Goal: Transaction & Acquisition: Obtain resource

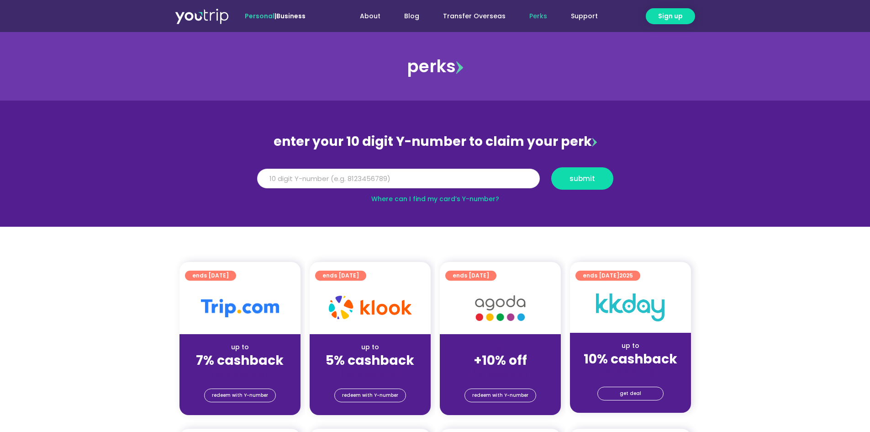
click at [373, 180] on input "Y Number" at bounding box center [398, 179] width 283 height 20
click at [417, 177] on input "Y Number" at bounding box center [398, 179] width 283 height 20
type input "8119560527"
click at [579, 175] on span "submit" at bounding box center [583, 178] width 26 height 7
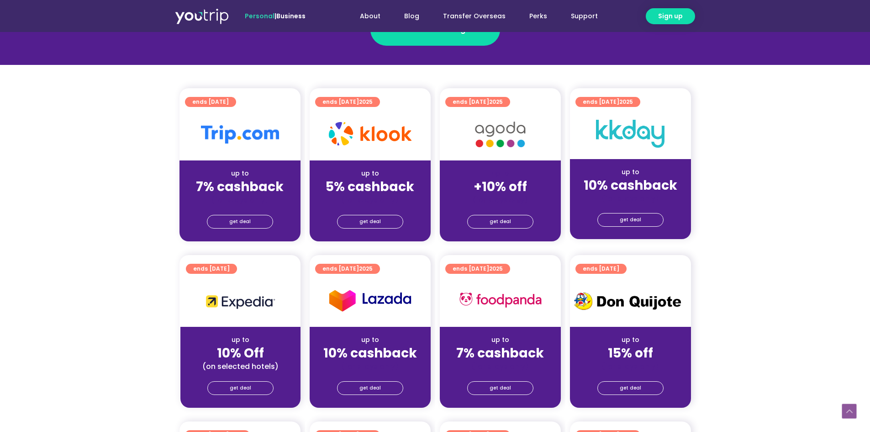
scroll to position [183, 0]
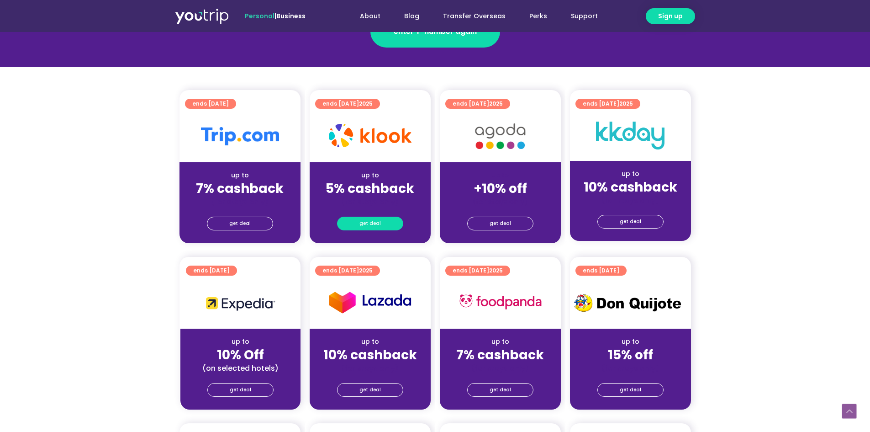
click at [366, 224] on span "get deal" at bounding box center [370, 223] width 21 height 13
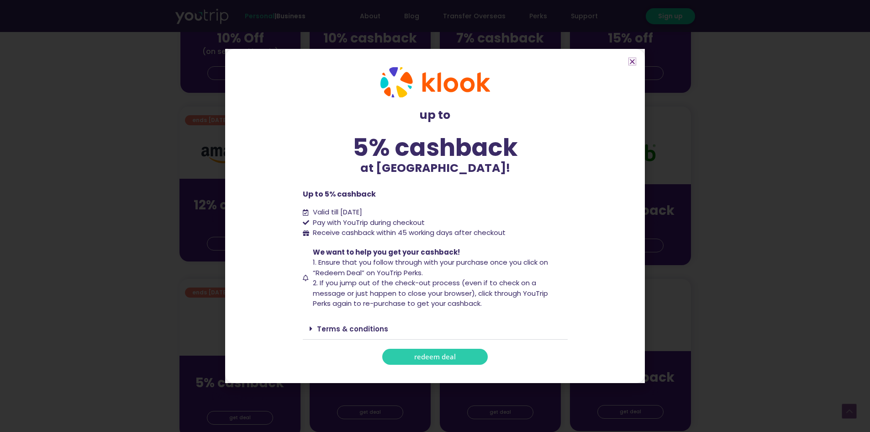
scroll to position [503, 0]
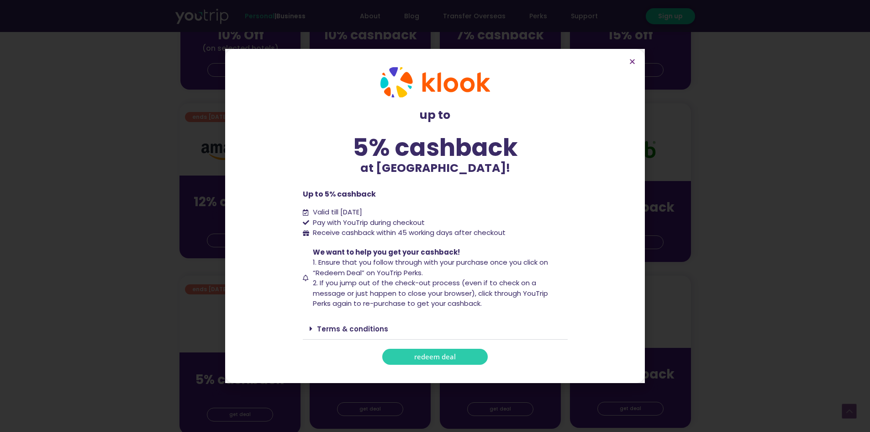
click at [437, 354] on span "redeem deal" at bounding box center [435, 356] width 42 height 7
click at [443, 302] on span "2. If you jump out of the check-out process (even if to check on a message or j…" at bounding box center [430, 293] width 235 height 30
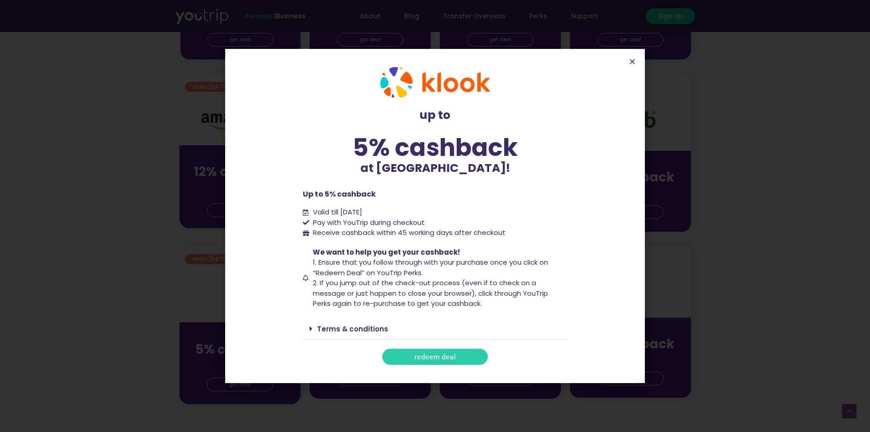
scroll to position [594, 0]
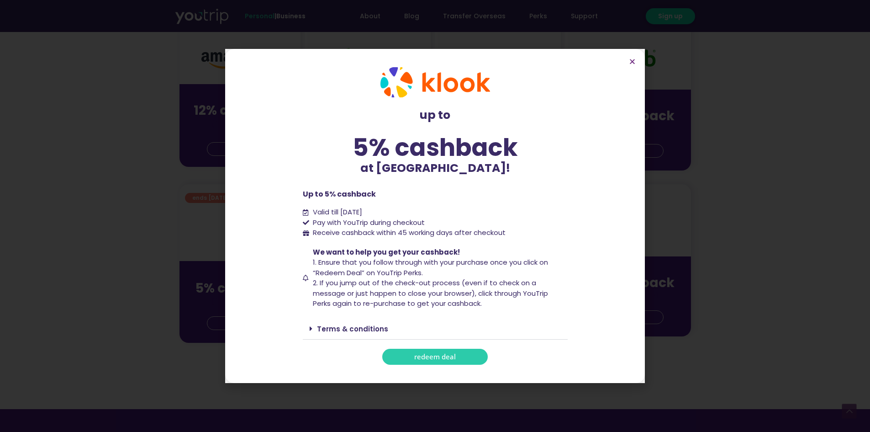
click at [310, 330] on icon at bounding box center [311, 328] width 3 height 7
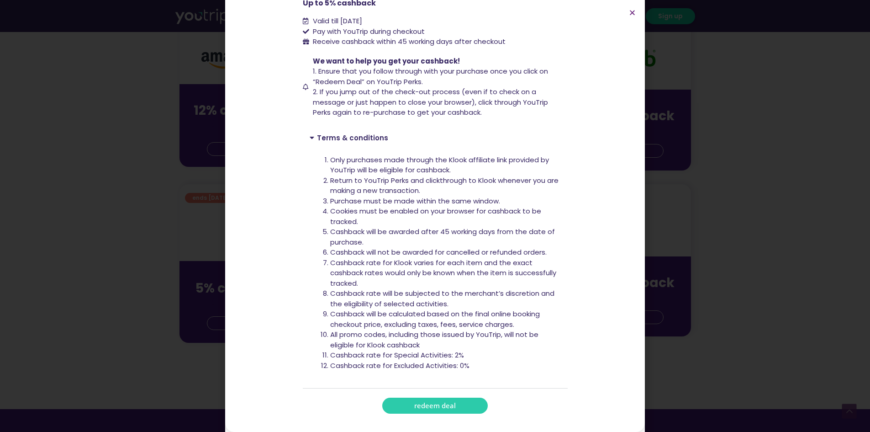
scroll to position [640, 0]
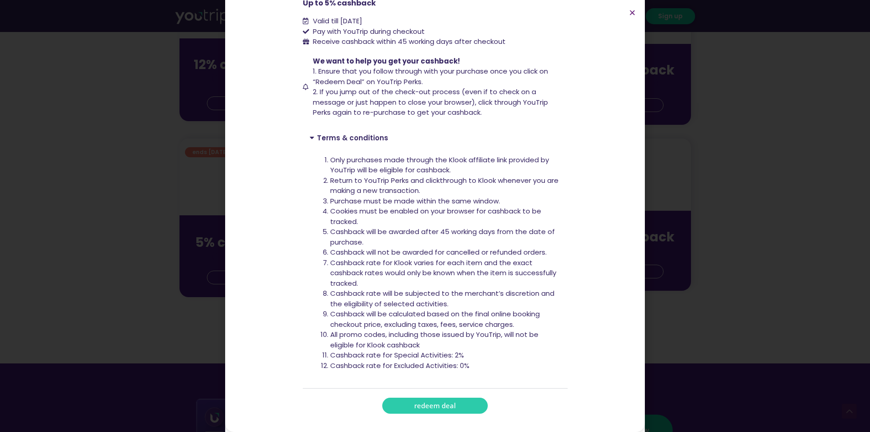
drag, startPoint x: 524, startPoint y: 26, endPoint x: 531, endPoint y: 27, distance: 7.4
click at [532, 27] on ul "Valid till [DATE] Pay with YouTrip during checkout Receive cashback within 45 w…" at bounding box center [435, 31] width 265 height 31
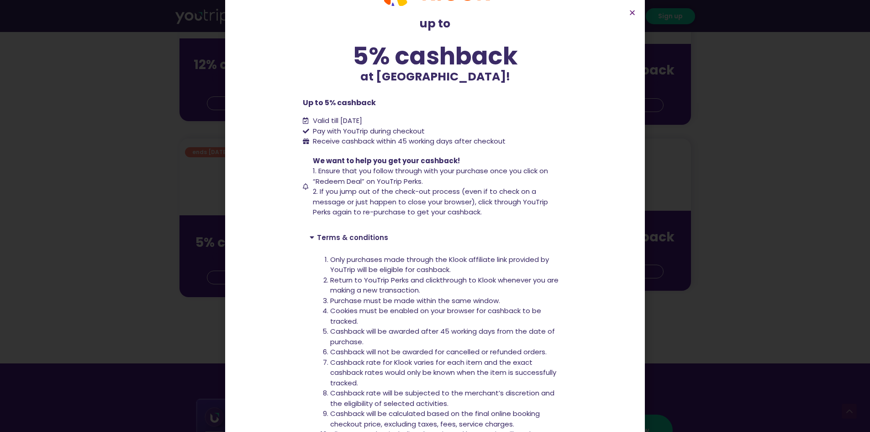
scroll to position [40, 0]
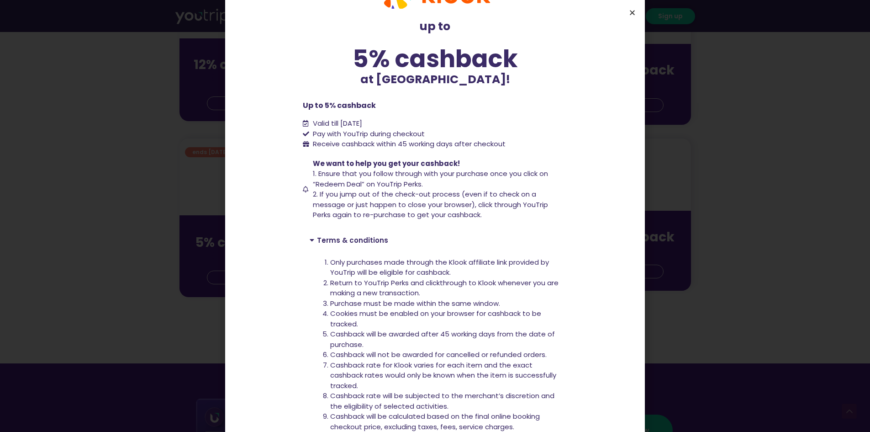
click at [634, 14] on icon "Close" at bounding box center [632, 12] width 7 height 7
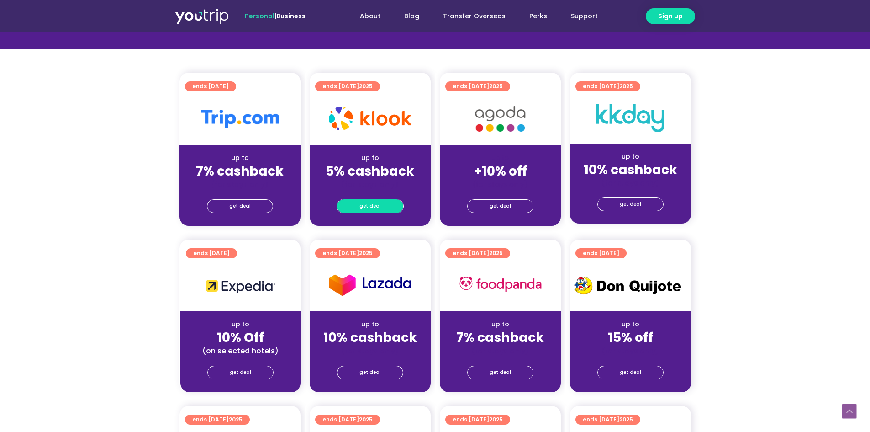
scroll to position [190, 0]
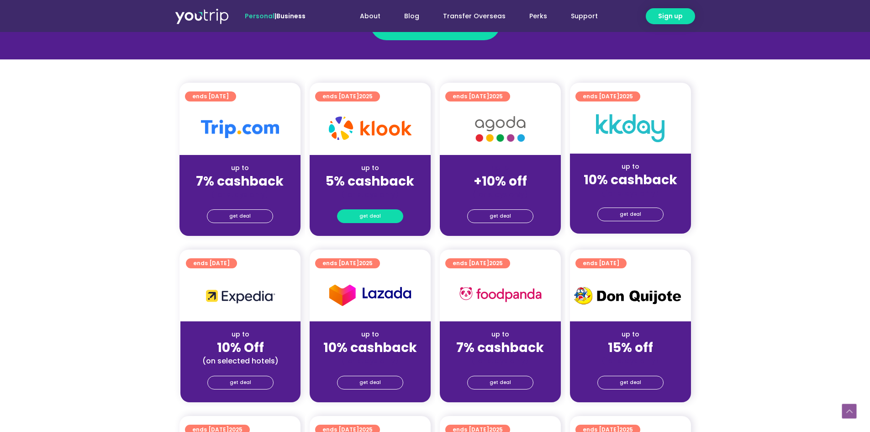
click at [371, 216] on span "get deal" at bounding box center [370, 216] width 21 height 13
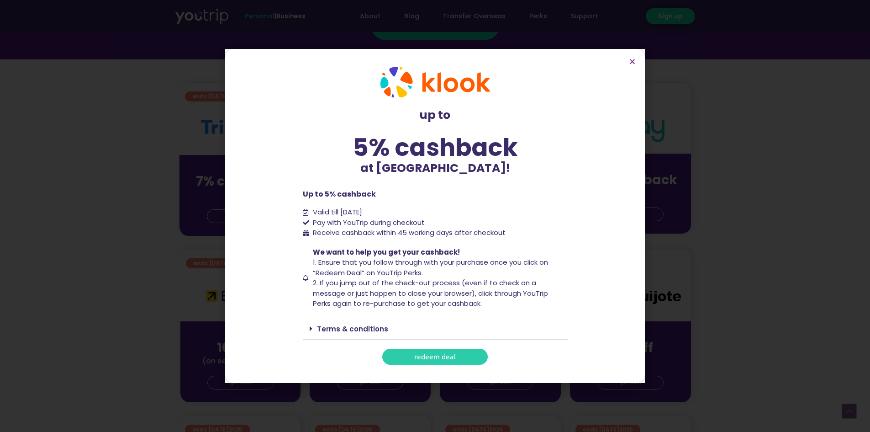
click at [431, 358] on span "redeem deal" at bounding box center [435, 356] width 42 height 7
click at [305, 328] on div "Terms & conditions" at bounding box center [435, 328] width 265 height 21
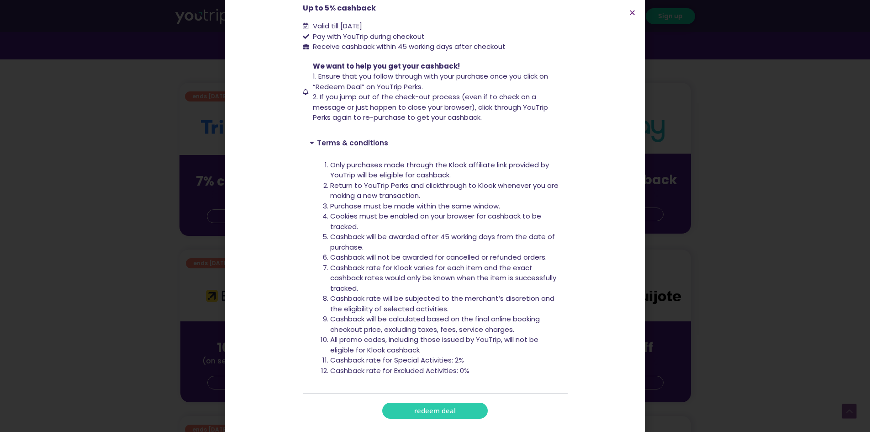
scroll to position [142, 0]
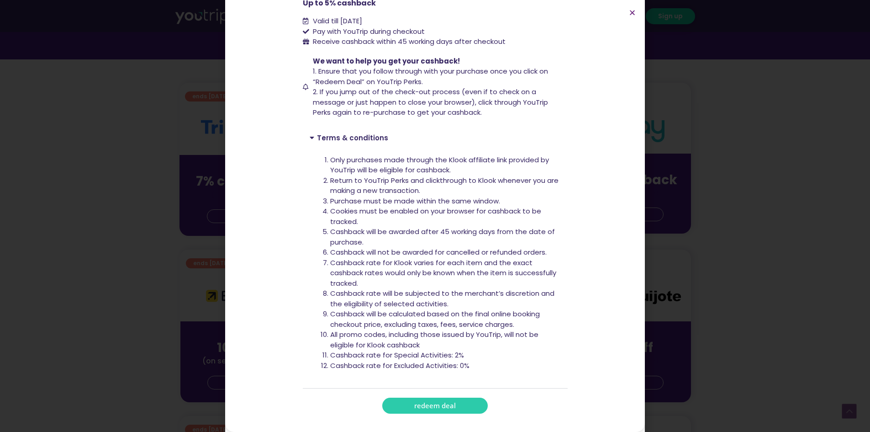
click at [473, 408] on link "redeem deal" at bounding box center [435, 405] width 106 height 16
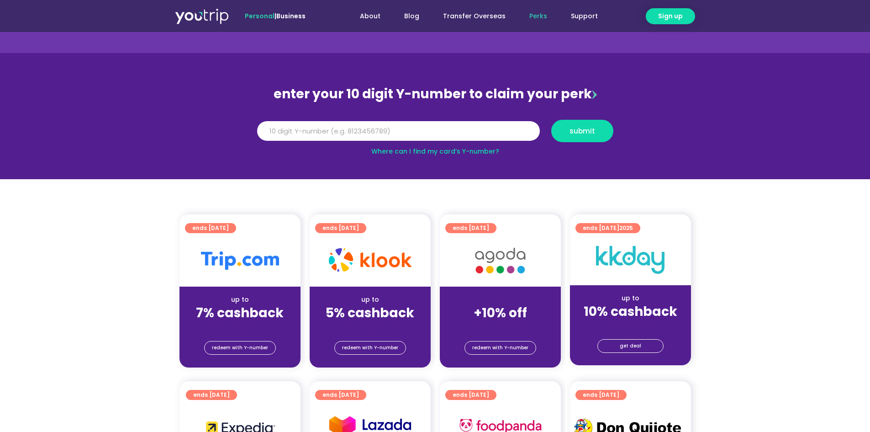
scroll to position [91, 0]
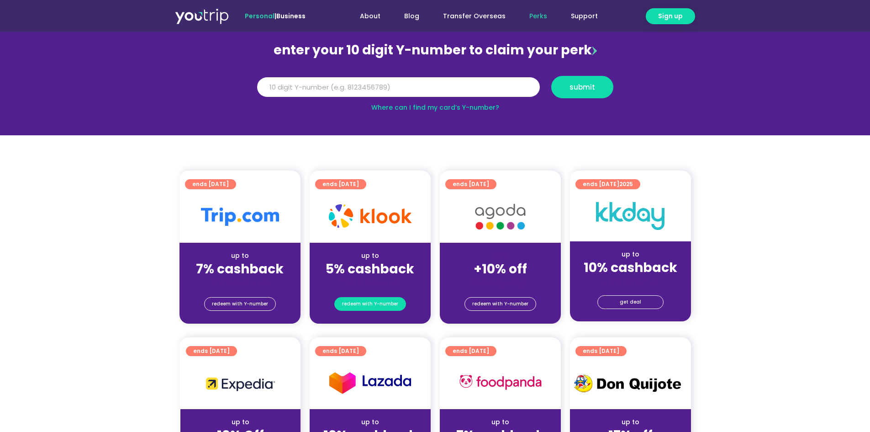
click at [376, 305] on span "redeem with Y-number" at bounding box center [370, 303] width 56 height 13
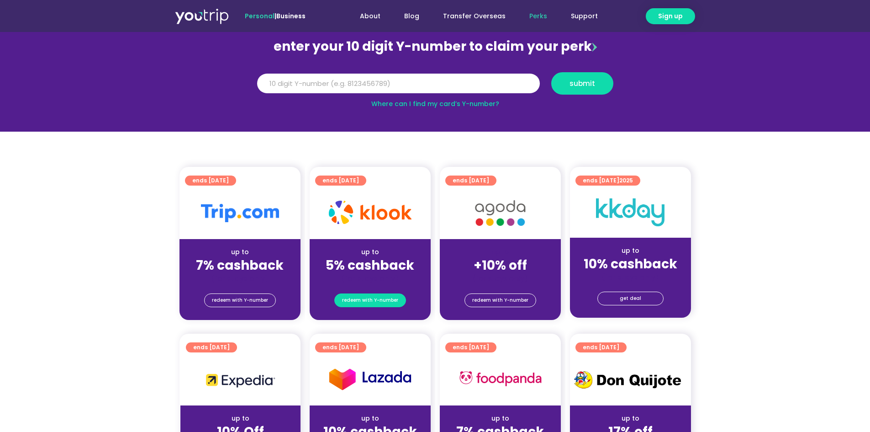
scroll to position [101, 0]
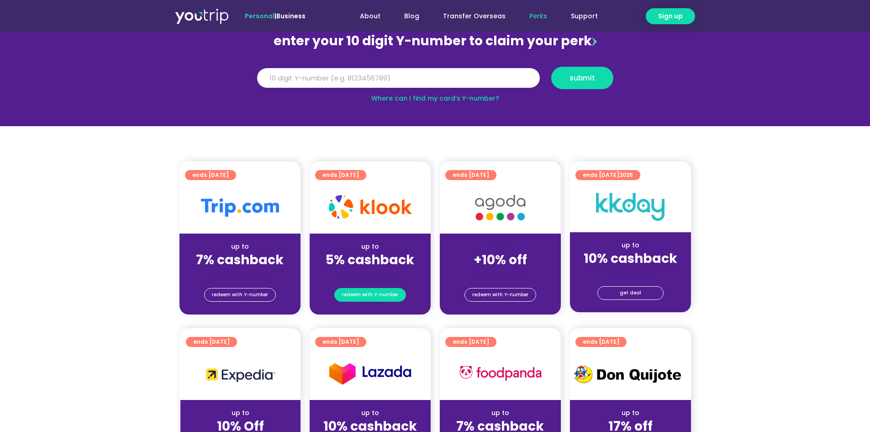
click at [371, 289] on span "redeem with Y-number" at bounding box center [370, 294] width 56 height 13
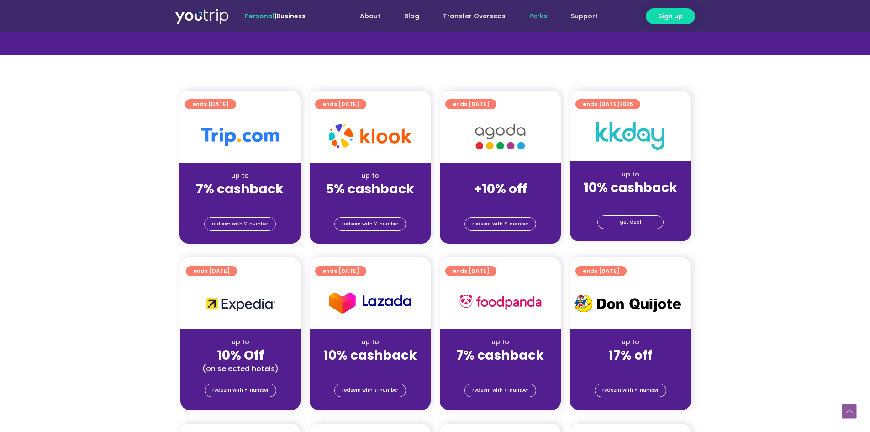
scroll to position [146, 0]
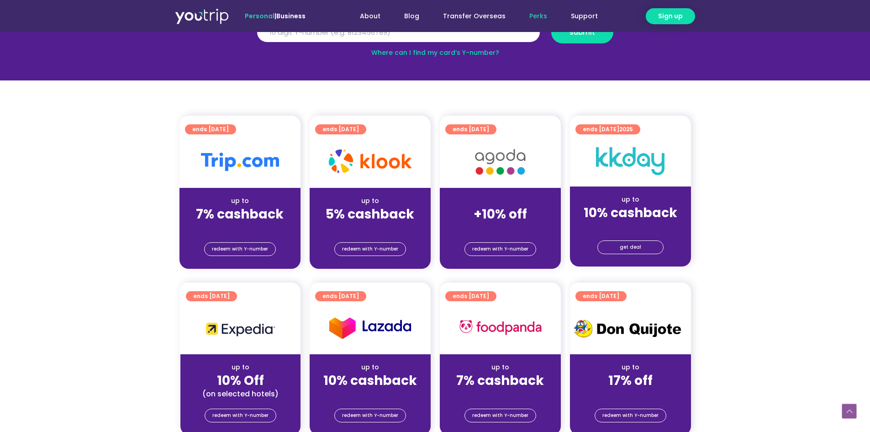
click at [347, 127] on span "ends [DATE]" at bounding box center [341, 129] width 37 height 10
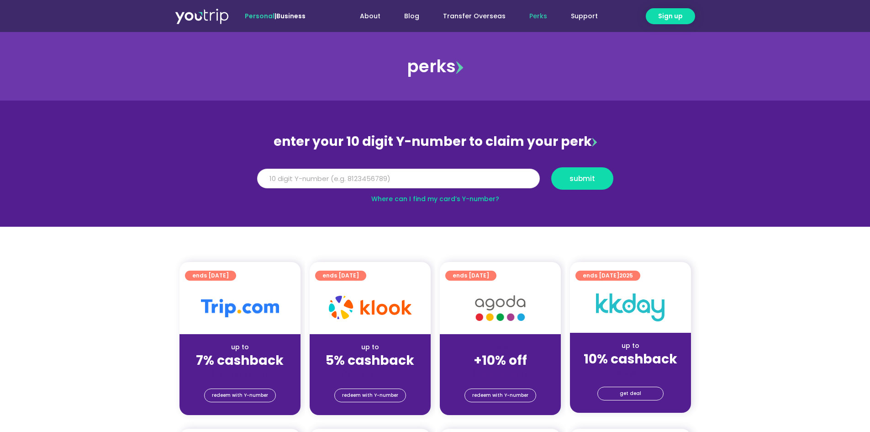
click at [380, 183] on input "Y Number" at bounding box center [398, 179] width 283 height 20
click at [375, 183] on input "Y Number" at bounding box center [398, 179] width 283 height 20
click at [375, 182] on input "Y Number" at bounding box center [398, 179] width 283 height 20
type input "8119560527"
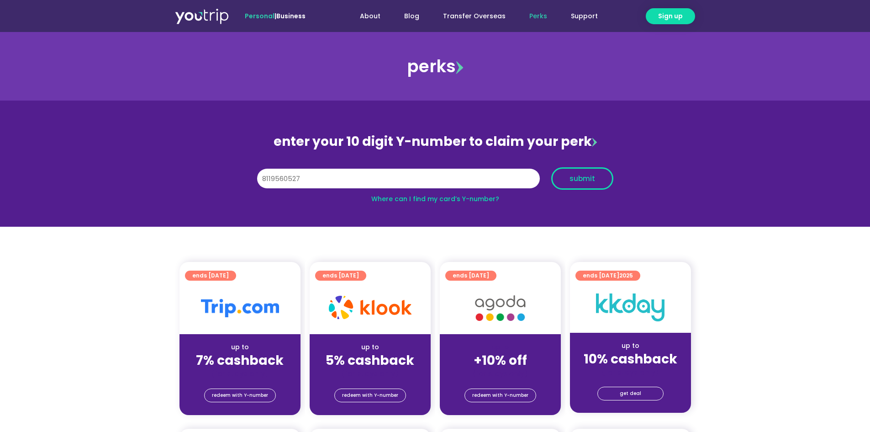
click at [592, 175] on span "submit" at bounding box center [583, 178] width 26 height 7
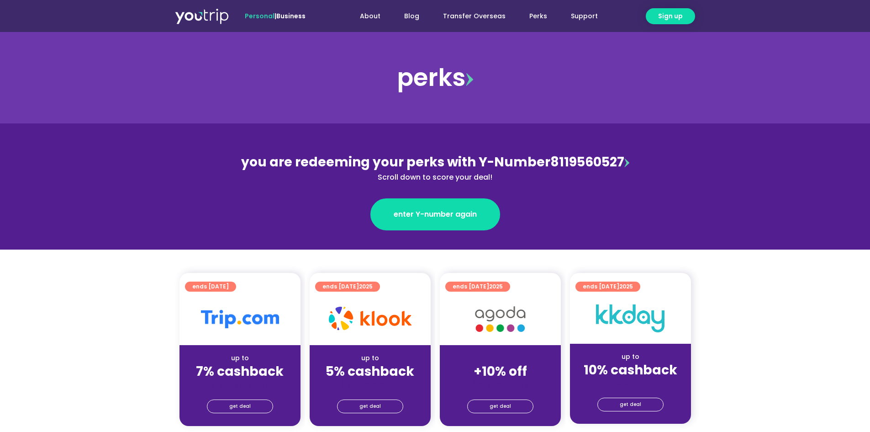
scroll to position [91, 0]
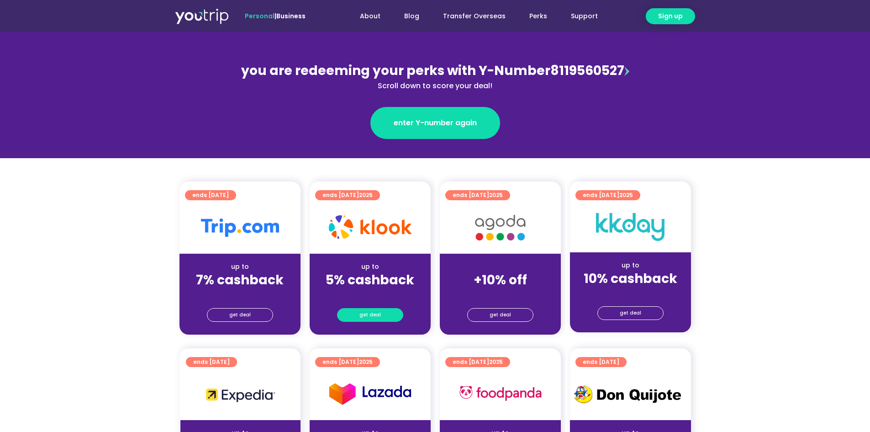
click at [377, 313] on span "get deal" at bounding box center [370, 314] width 21 height 13
click at [378, 315] on span "get deal" at bounding box center [370, 314] width 21 height 13
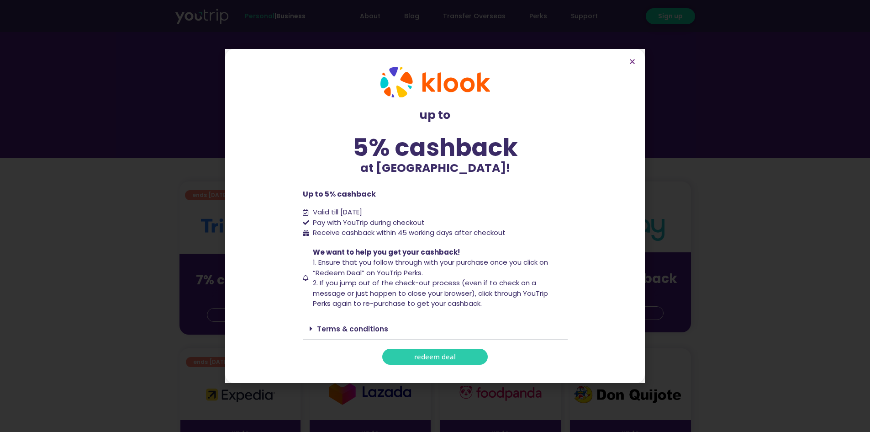
click at [417, 358] on span "redeem deal" at bounding box center [435, 356] width 42 height 7
click at [631, 61] on icon "Close" at bounding box center [632, 61] width 7 height 7
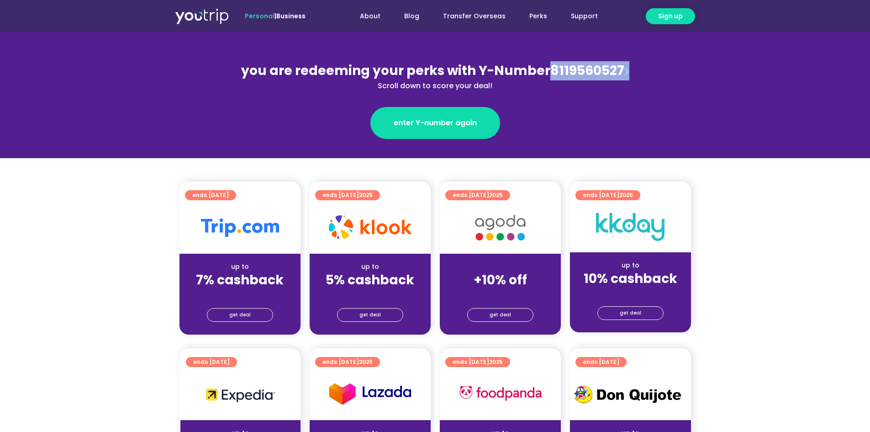
click at [631, 61] on section "you are redeeming your perks with Y-Number 8119560527 Scroll down to score your…" at bounding box center [435, 95] width 870 height 126
click at [378, 312] on span "get deal" at bounding box center [370, 314] width 21 height 13
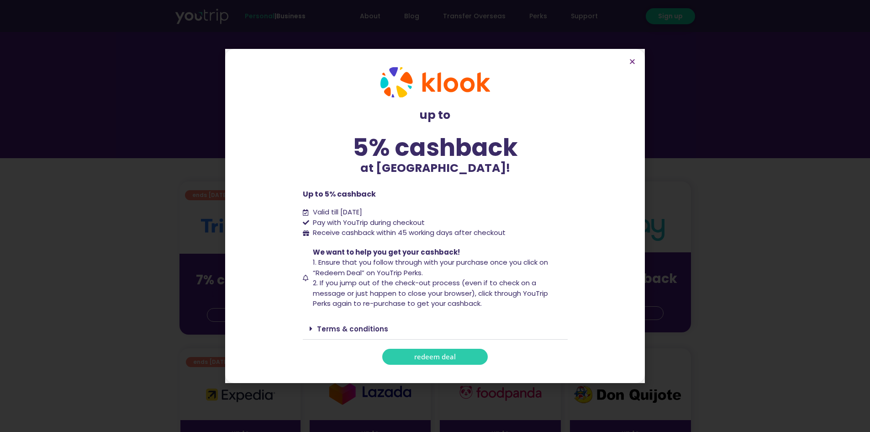
click at [435, 354] on span "redeem deal" at bounding box center [435, 356] width 42 height 7
click at [636, 64] on icon "Close" at bounding box center [632, 61] width 7 height 7
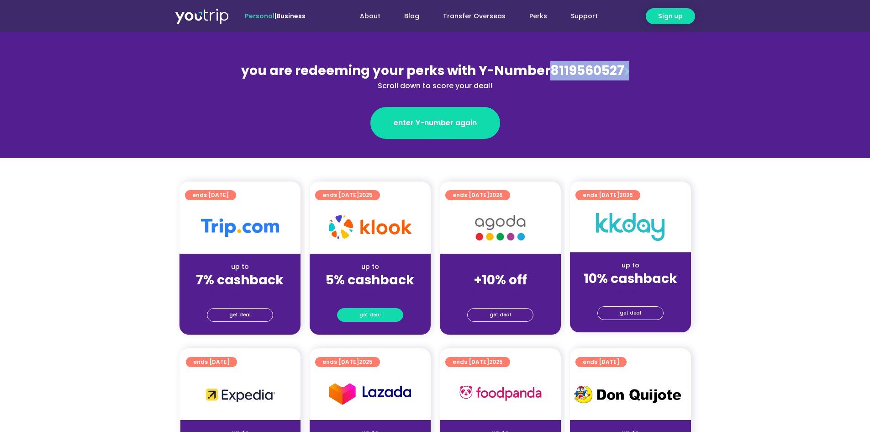
click at [381, 314] on link "get deal" at bounding box center [370, 315] width 66 height 14
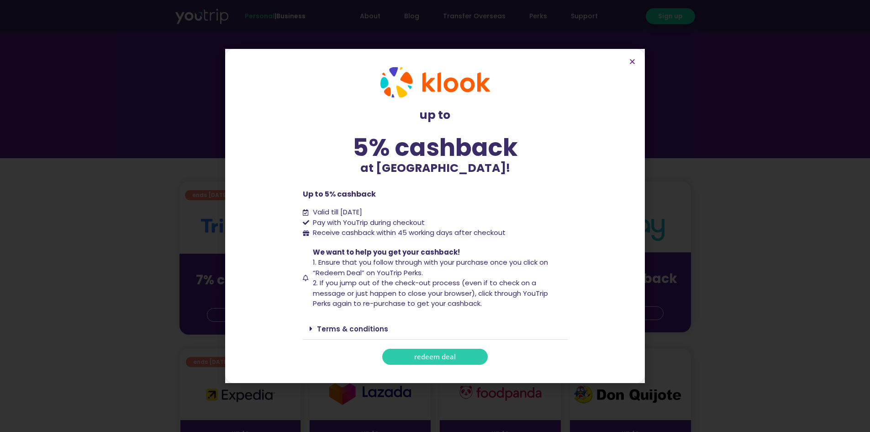
click at [437, 355] on span "redeem deal" at bounding box center [435, 356] width 42 height 7
click at [634, 60] on icon "Close" at bounding box center [632, 61] width 7 height 7
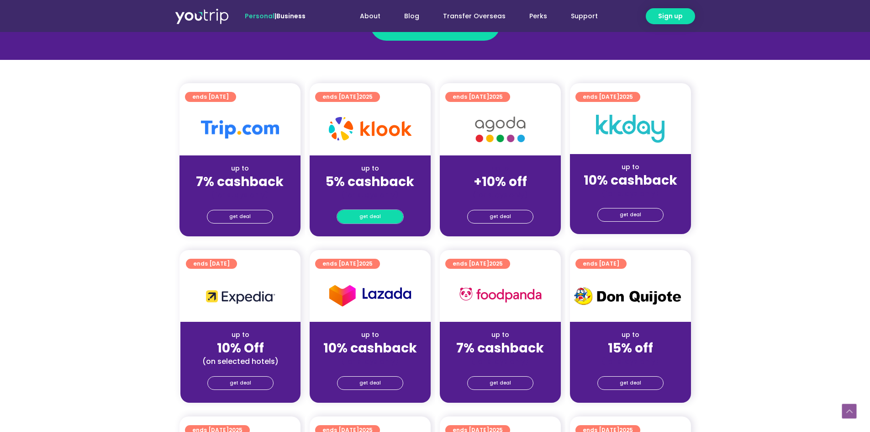
scroll to position [183, 0]
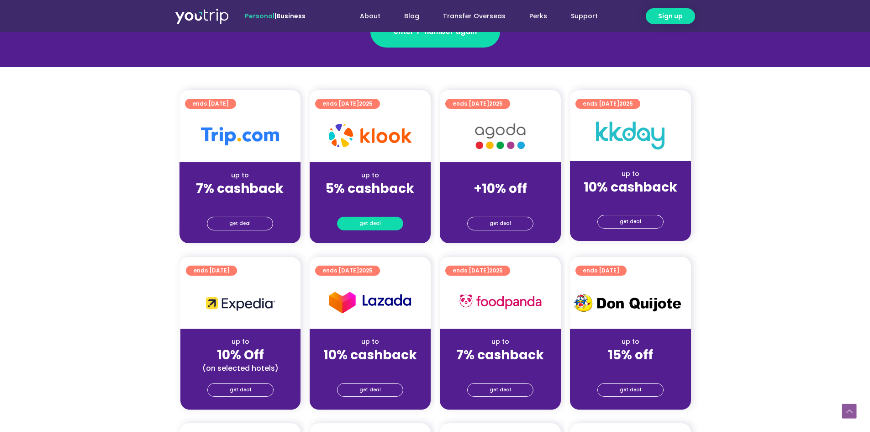
click at [376, 221] on span "get deal" at bounding box center [370, 223] width 21 height 13
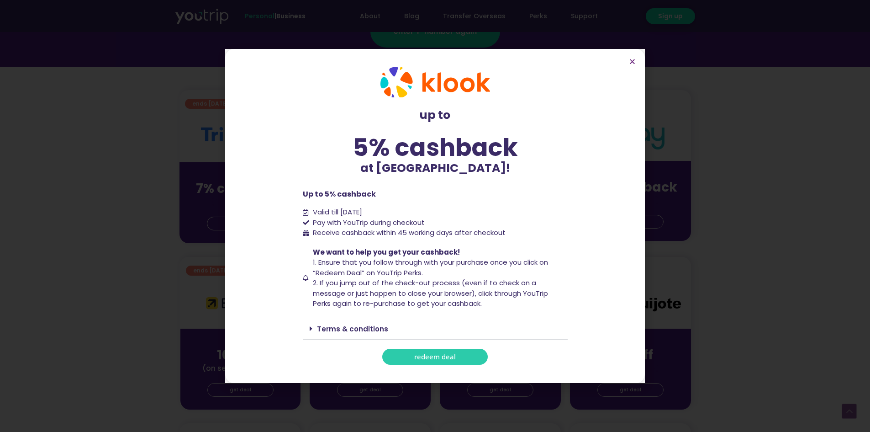
click at [420, 353] on span "redeem deal" at bounding box center [435, 356] width 42 height 7
